Goal: Transaction & Acquisition: Obtain resource

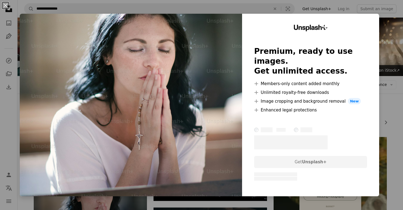
scroll to position [111, 0]
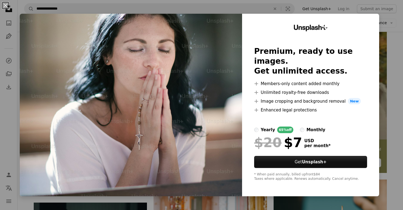
click at [400, 25] on div "An X shape Unsplash+ Premium, ready to use images. Get unlimited access. A plus…" at bounding box center [201, 105] width 403 height 210
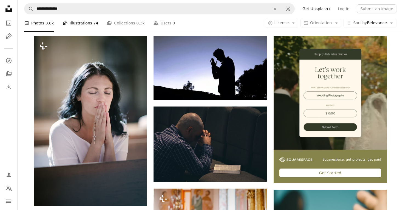
scroll to position [98, 0]
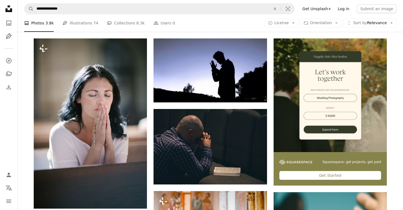
click at [348, 8] on link "Log in" at bounding box center [344, 8] width 18 height 9
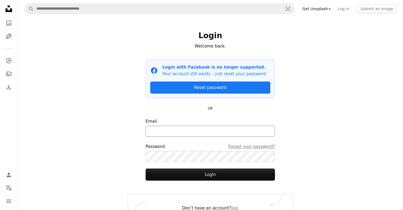
scroll to position [12, 0]
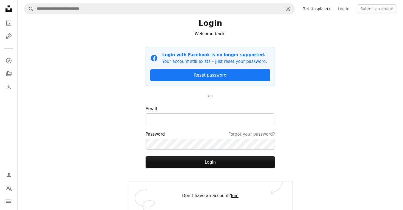
click at [231, 194] on link "Join" at bounding box center [234, 195] width 7 height 5
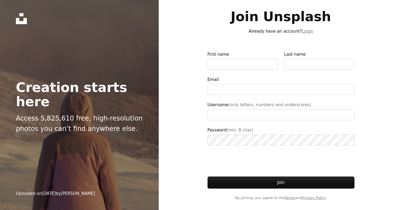
type input "**********"
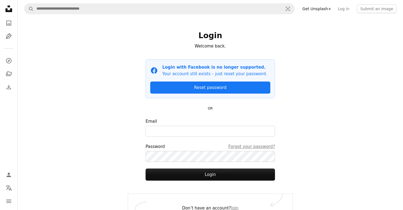
scroll to position [12, 0]
